Goal: Task Accomplishment & Management: Manage account settings

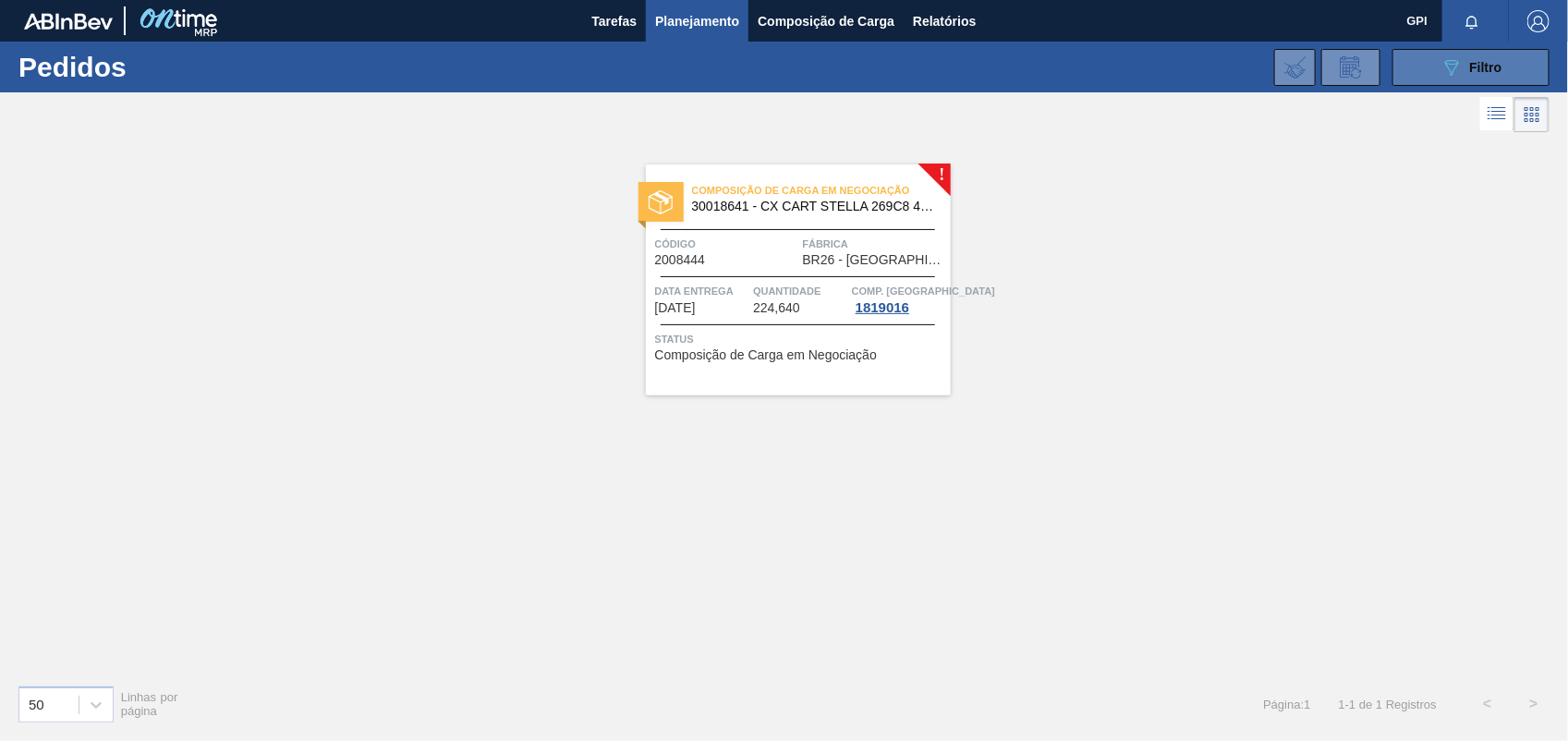
click at [1486, 62] on span "Filtro" at bounding box center [1487, 67] width 32 height 14
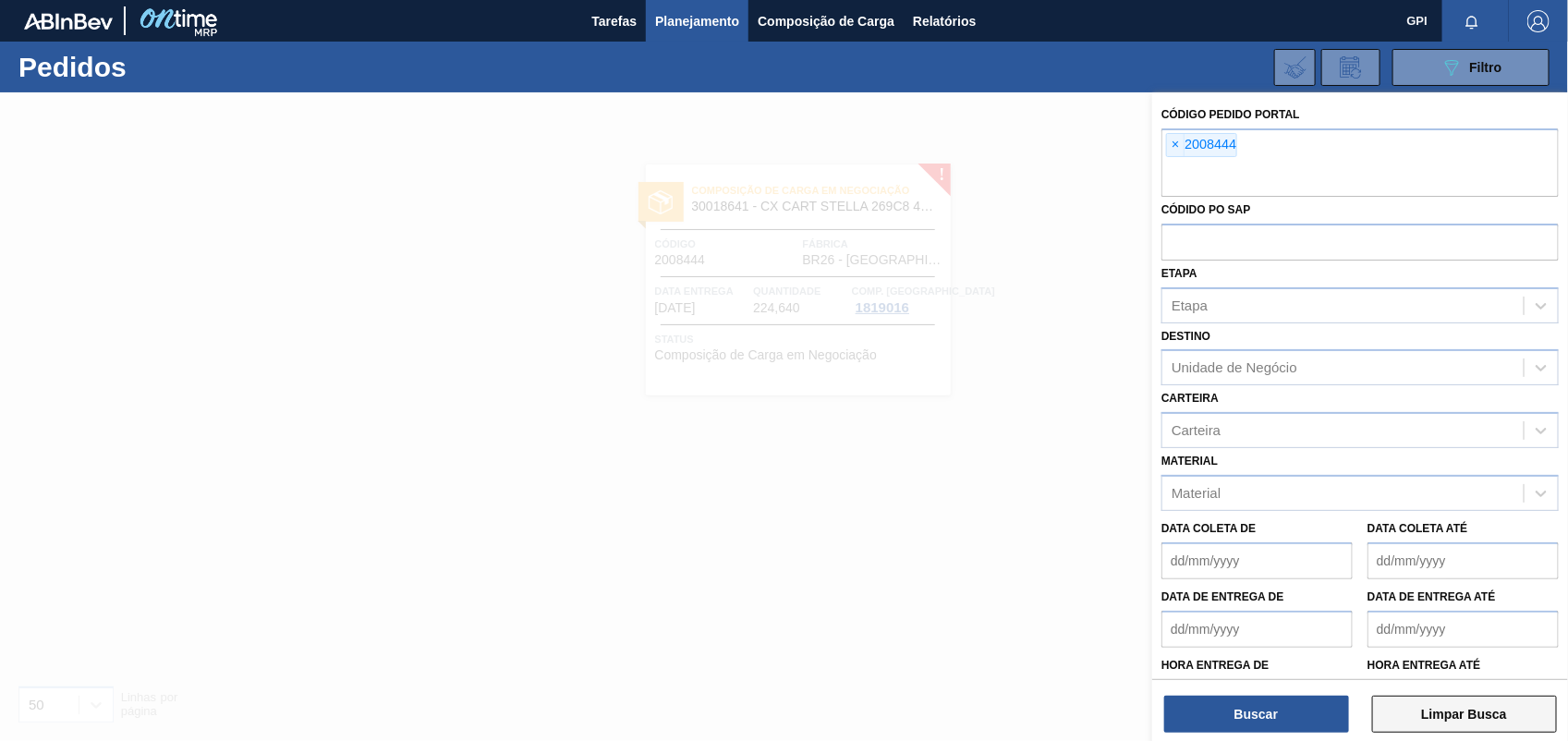
click at [1421, 709] on button "Limpar Busca" at bounding box center [1464, 713] width 184 height 37
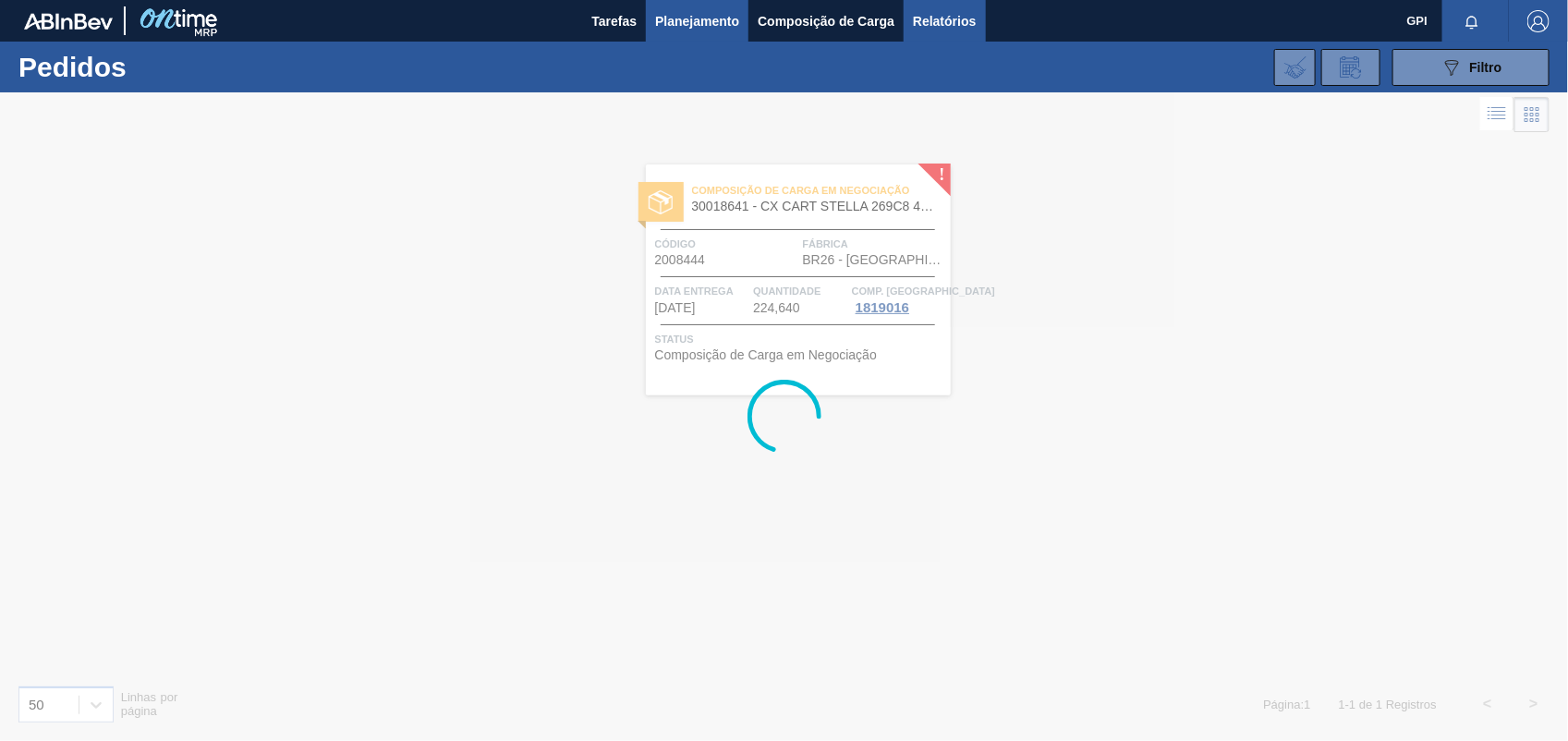
click at [947, 20] on span "Relatórios" at bounding box center [945, 21] width 63 height 22
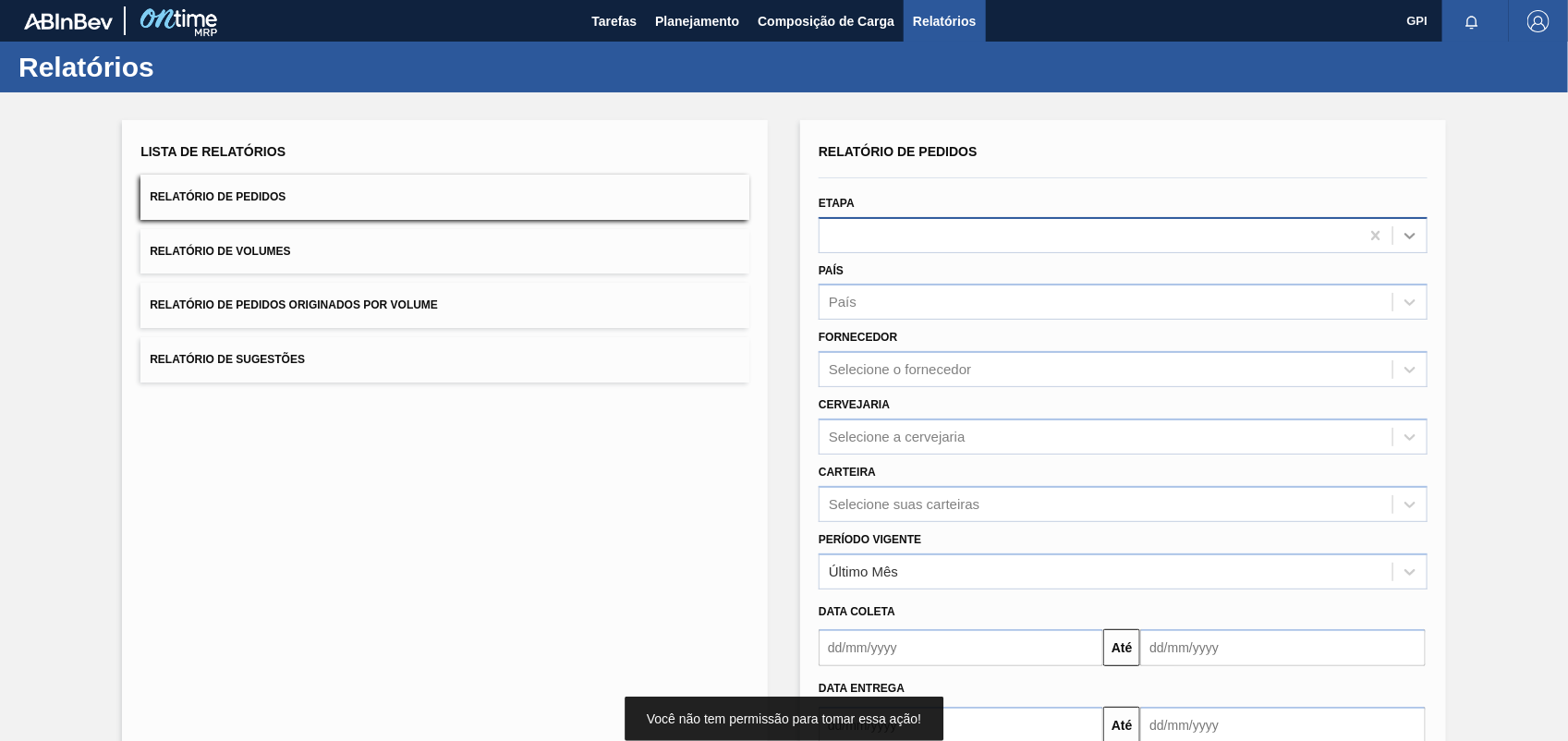
click at [1402, 241] on icon at bounding box center [1409, 235] width 18 height 18
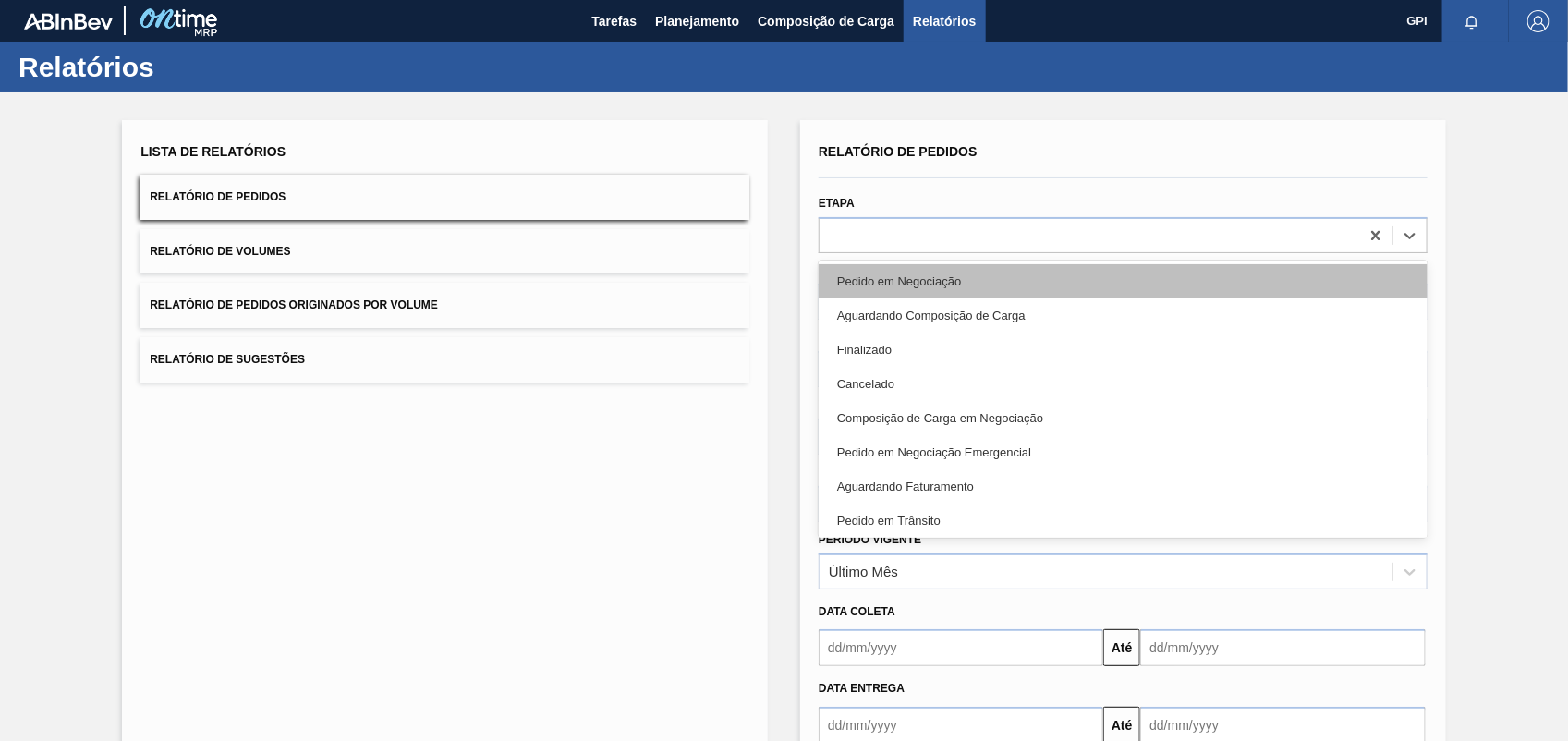
click at [1009, 265] on div "Pedido em Negociação" at bounding box center [1123, 282] width 609 height 34
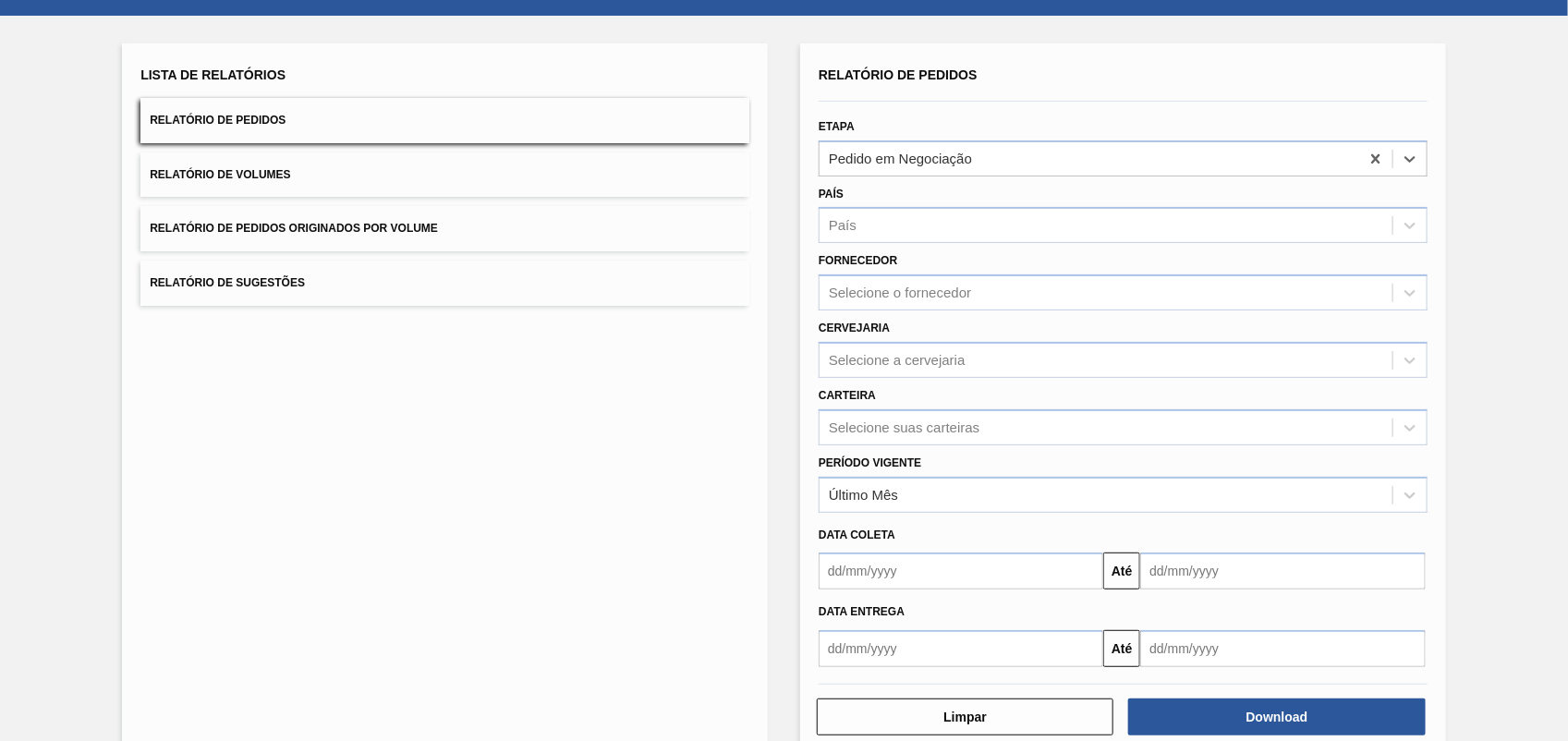
scroll to position [111, 0]
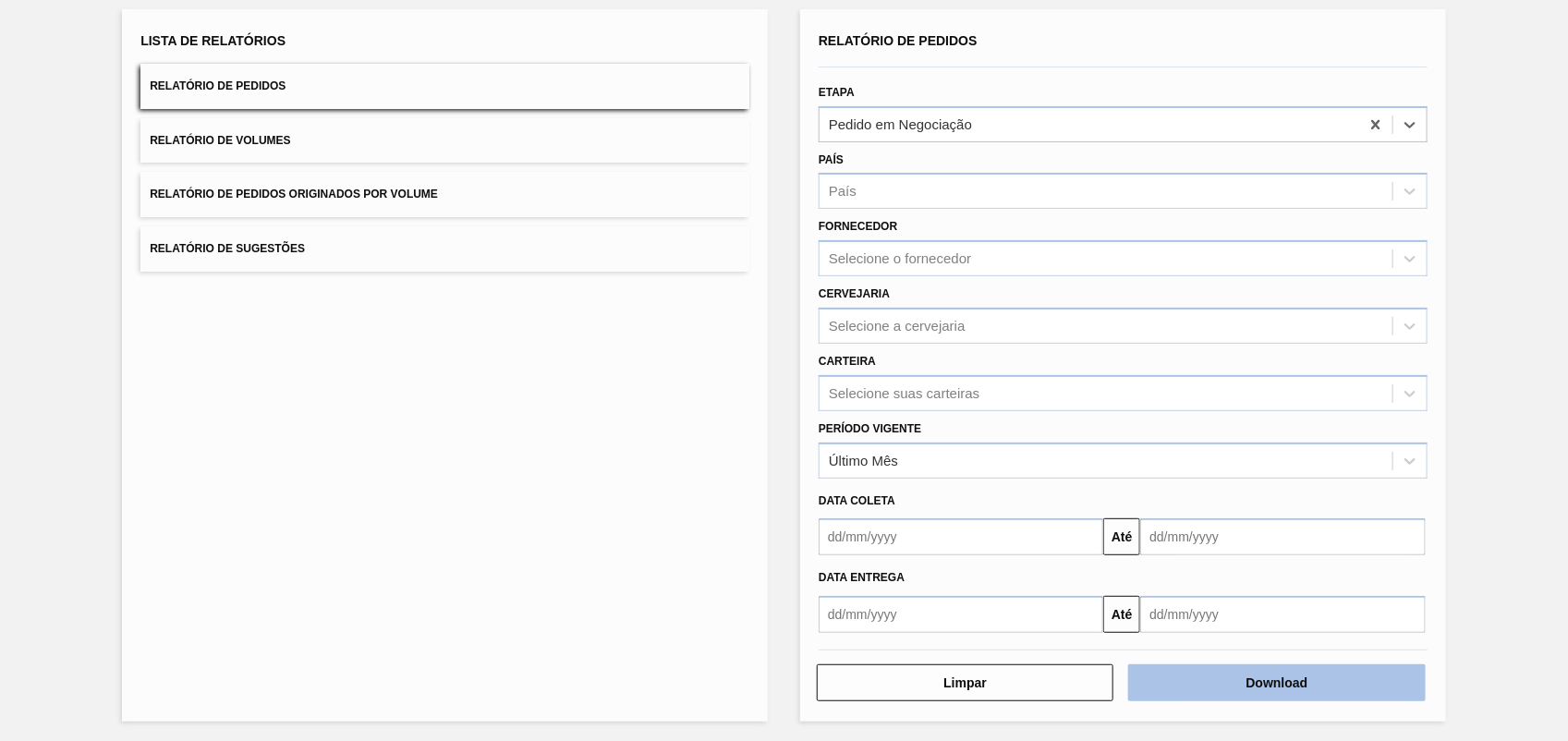
click at [1280, 687] on button "Download" at bounding box center [1277, 682] width 296 height 37
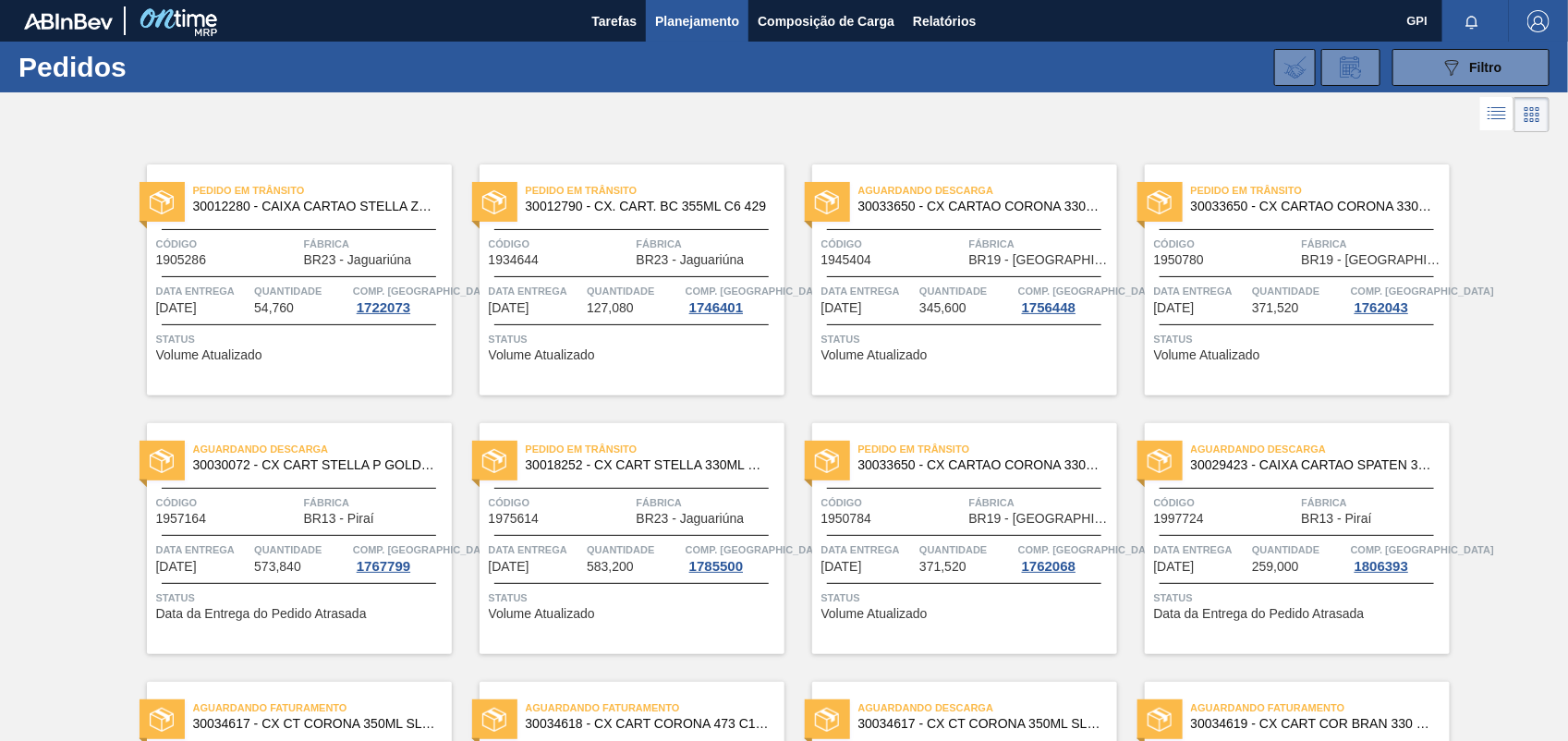
drag, startPoint x: 1563, startPoint y: 155, endPoint x: 1558, endPoint y: 232, distance: 77.2
click at [915, 5] on button "Relatórios" at bounding box center [944, 21] width 81 height 42
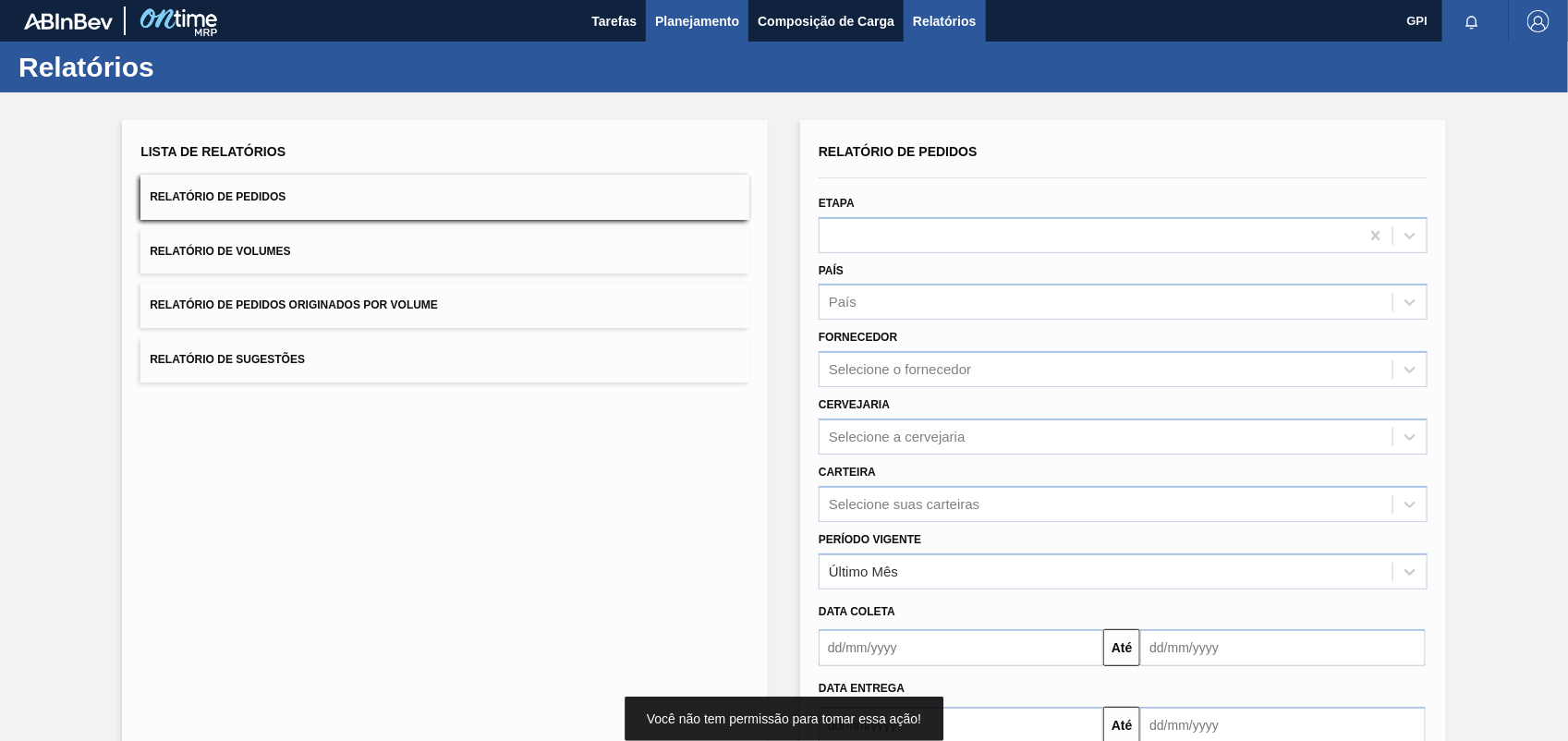
click at [662, 15] on span "Planejamento" at bounding box center [698, 21] width 84 height 22
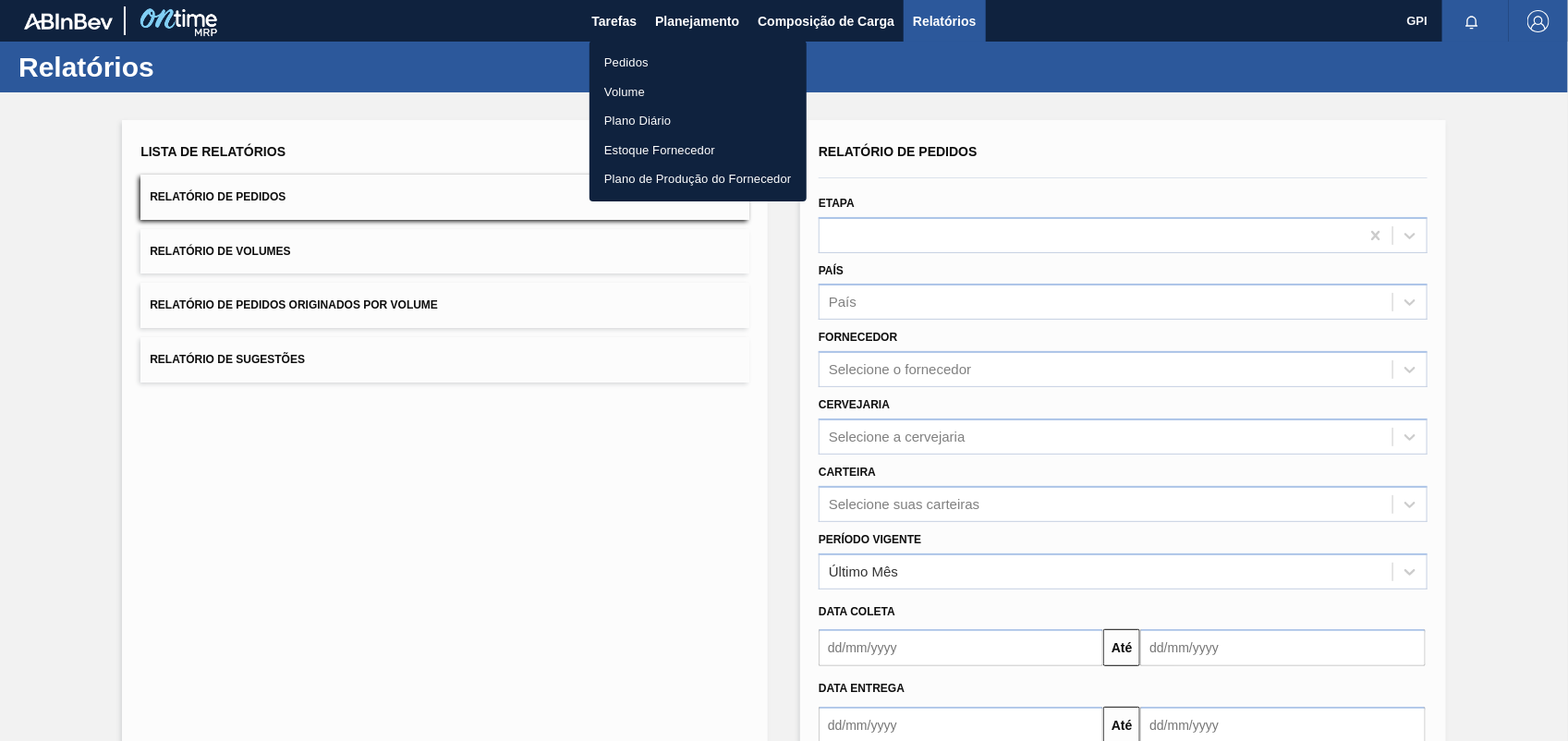
click at [652, 77] on li "Volume" at bounding box center [698, 92] width 217 height 30
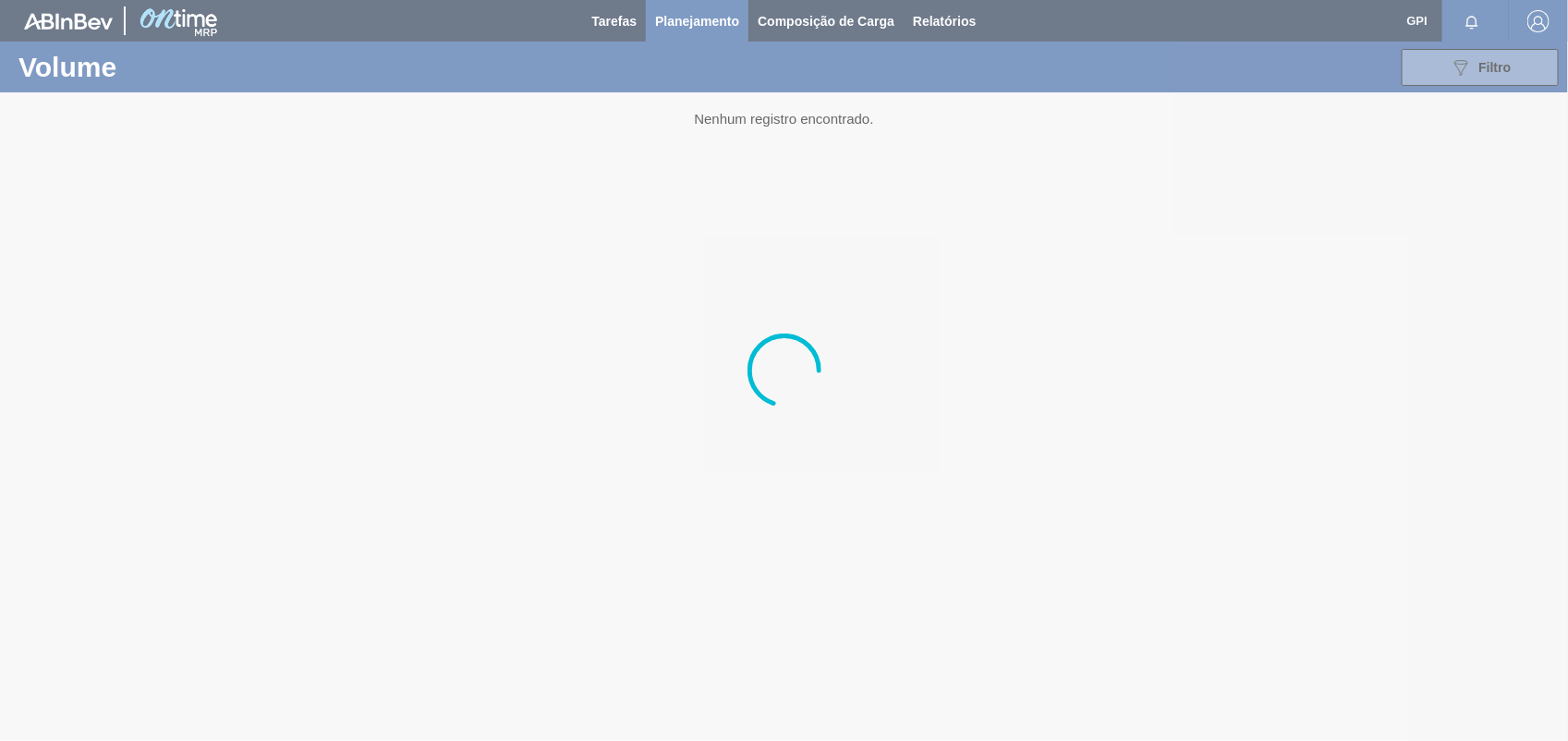
click at [704, 15] on div at bounding box center [784, 370] width 1568 height 741
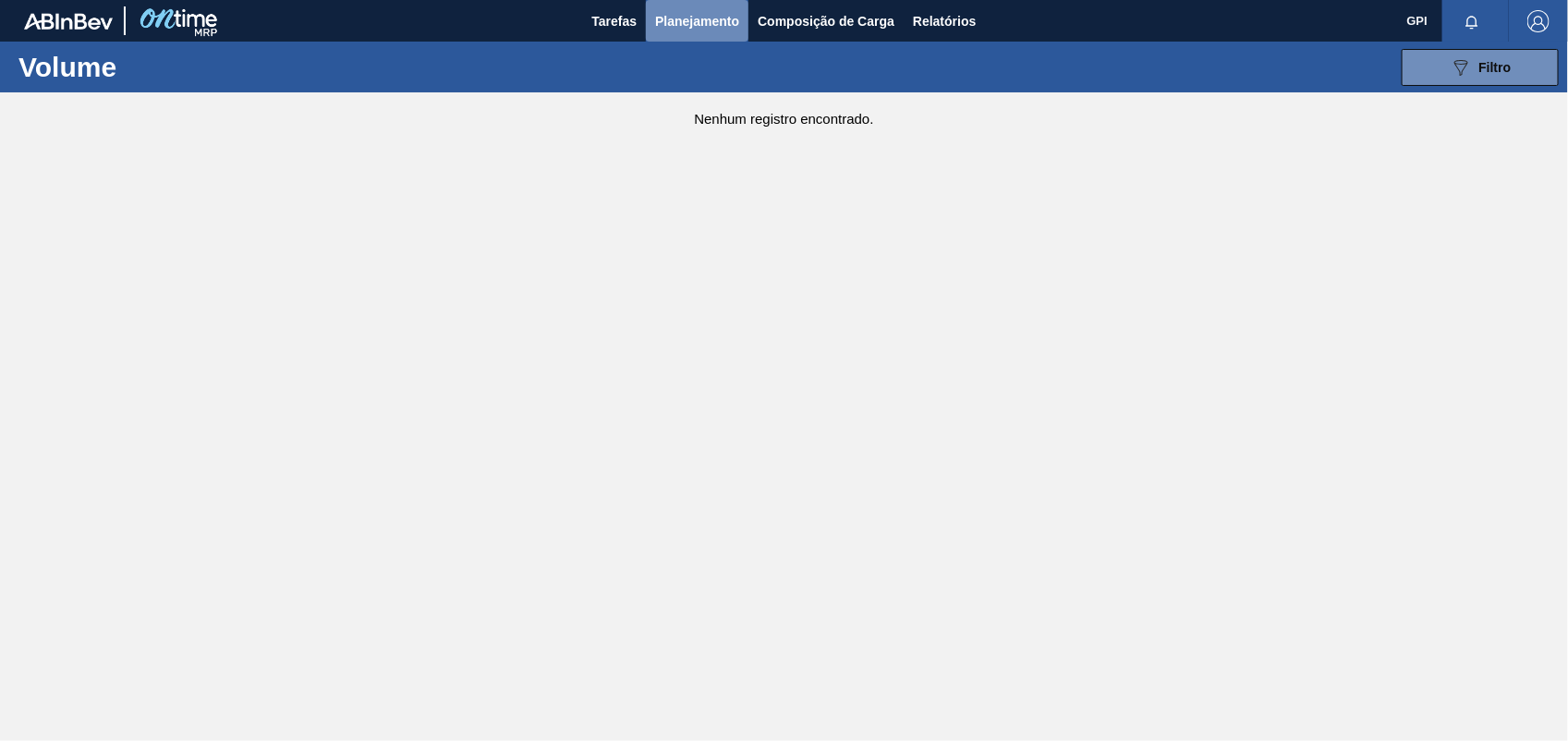
click at [704, 20] on span "Planejamento" at bounding box center [698, 21] width 84 height 22
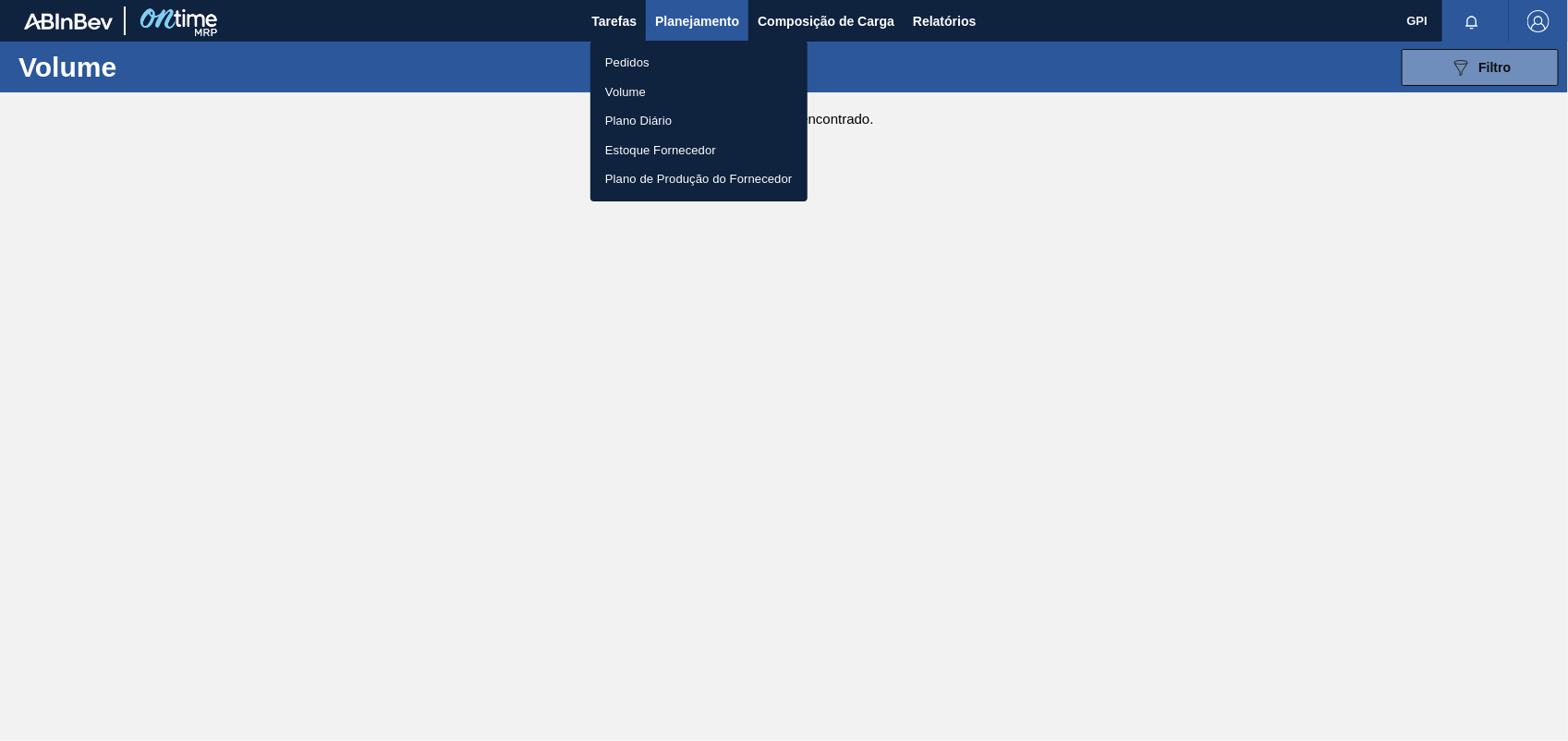
click at [640, 60] on li "Pedidos" at bounding box center [698, 62] width 217 height 30
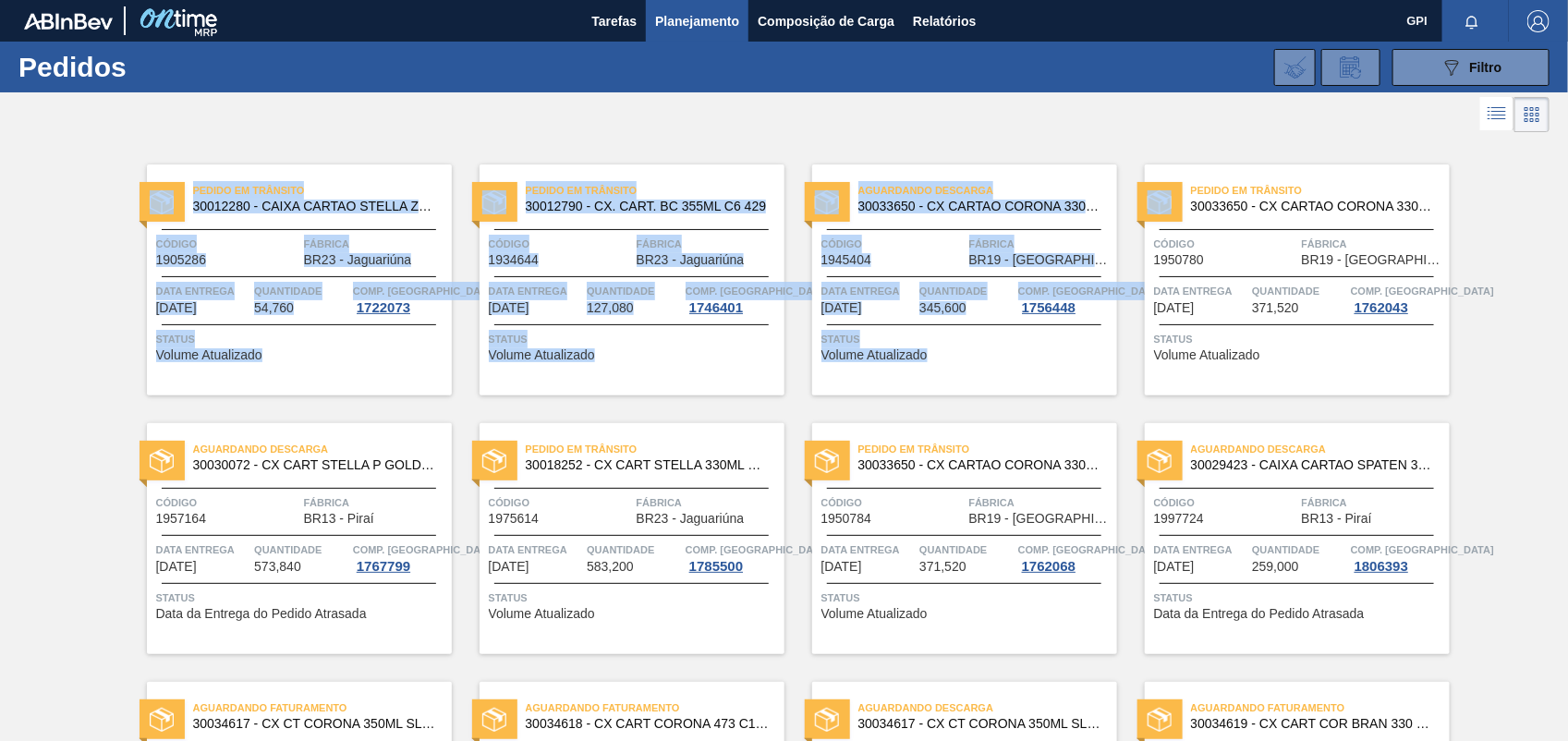
drag, startPoint x: 1555, startPoint y: 81, endPoint x: 1562, endPoint y: 179, distance: 98.2
click at [1562, 179] on main "Tarefas Planejamento Composição de Carga Relatórios GPI Marcar todas como lido …" at bounding box center [784, 370] width 1568 height 741
drag, startPoint x: 1562, startPoint y: 179, endPoint x: 1516, endPoint y: 270, distance: 102.0
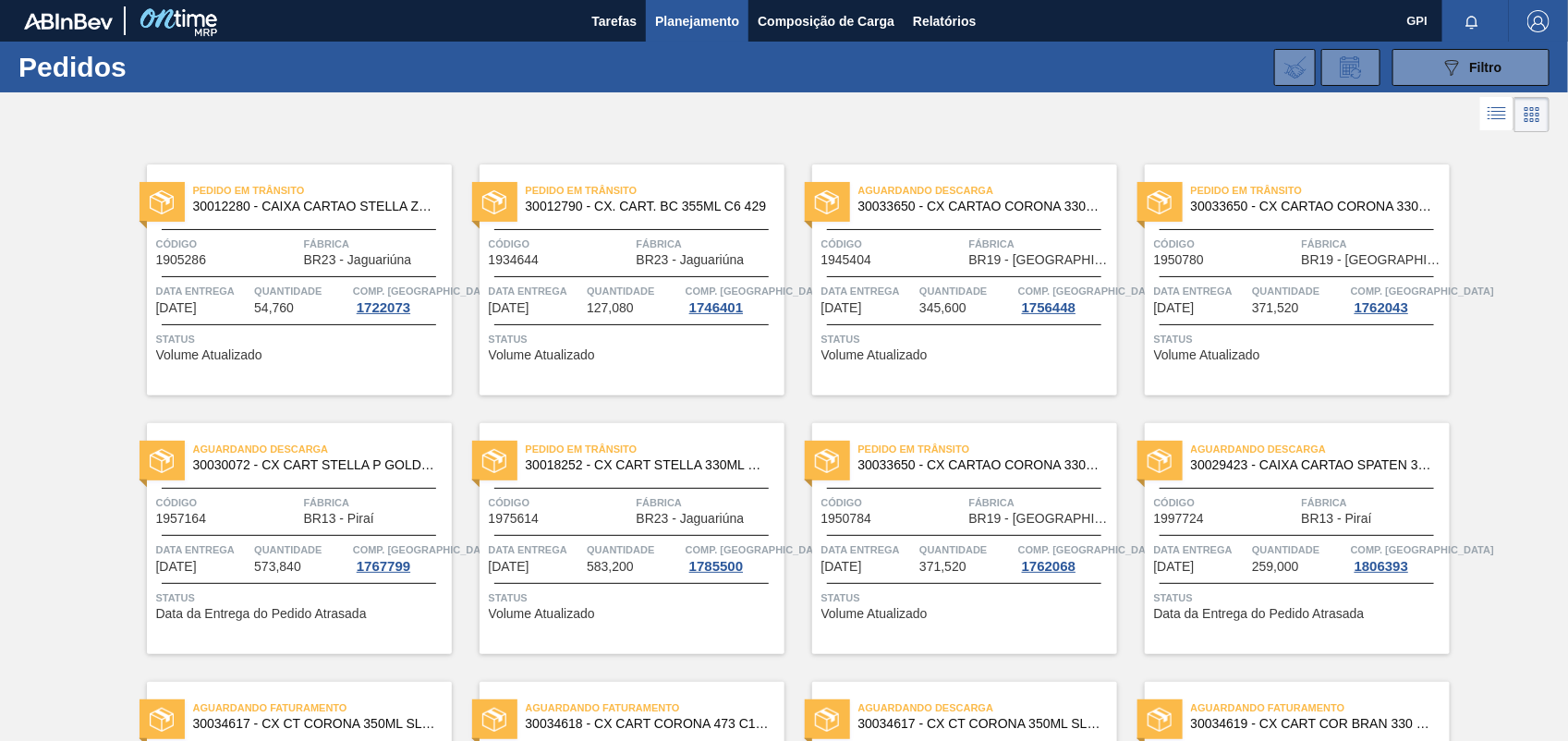
click at [773, 98] on div at bounding box center [784, 115] width 1568 height 44
click at [912, 6] on button "Relatórios" at bounding box center [944, 21] width 81 height 42
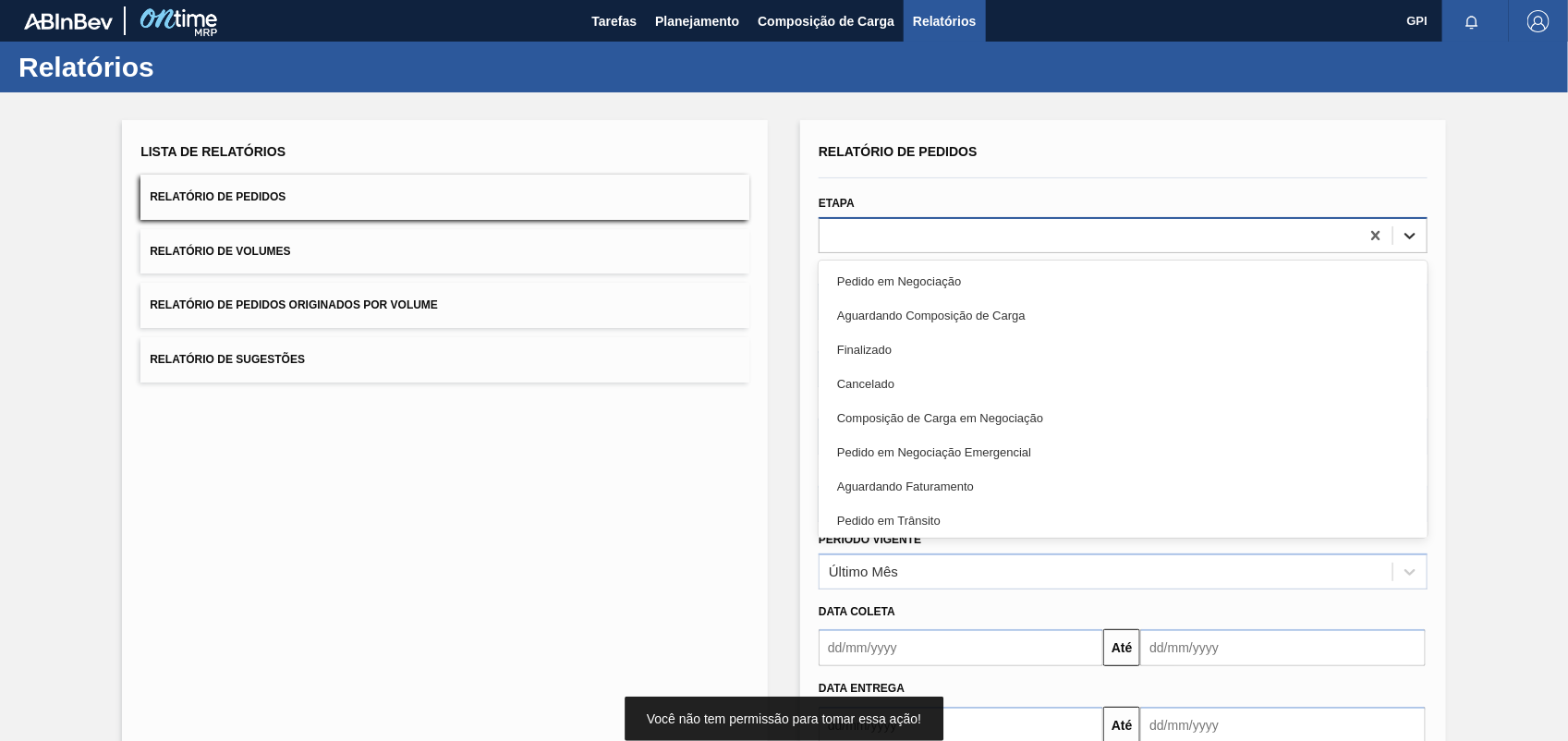
click at [1417, 240] on div at bounding box center [1410, 235] width 33 height 33
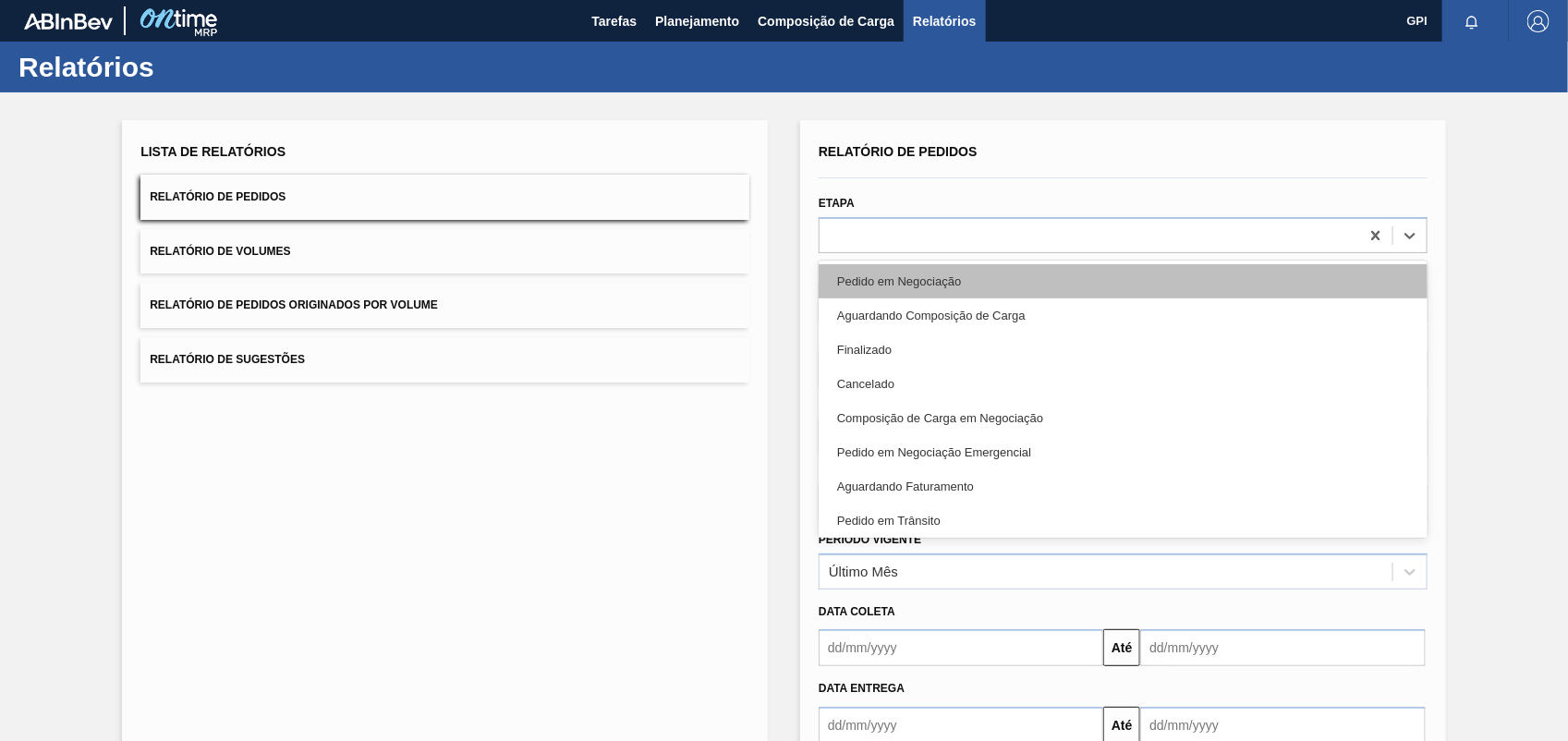
click at [893, 275] on div "Pedido em Negociação" at bounding box center [1123, 282] width 609 height 34
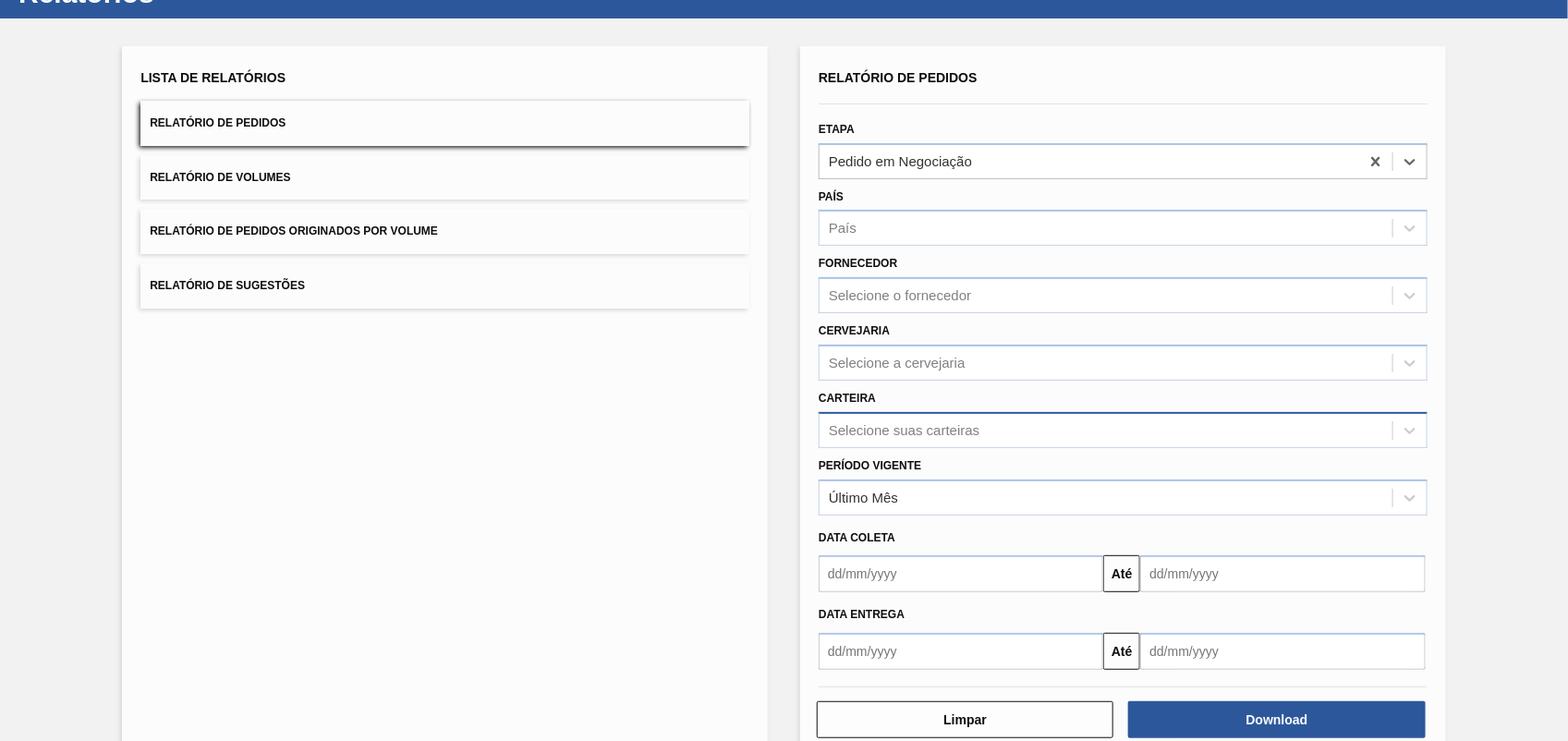
scroll to position [111, 0]
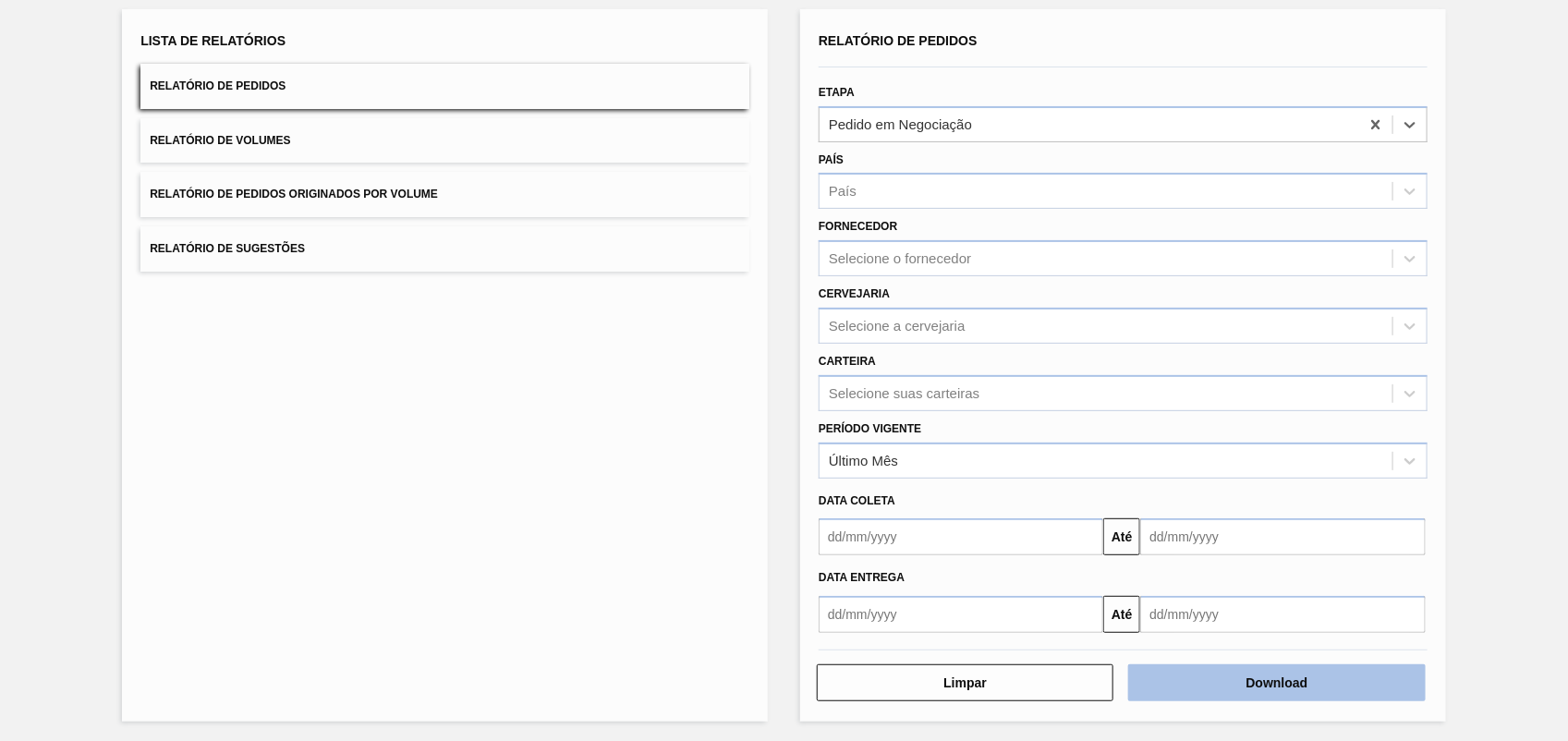
click at [1263, 687] on button "Download" at bounding box center [1277, 682] width 296 height 37
